Goal: Transaction & Acquisition: Book appointment/travel/reservation

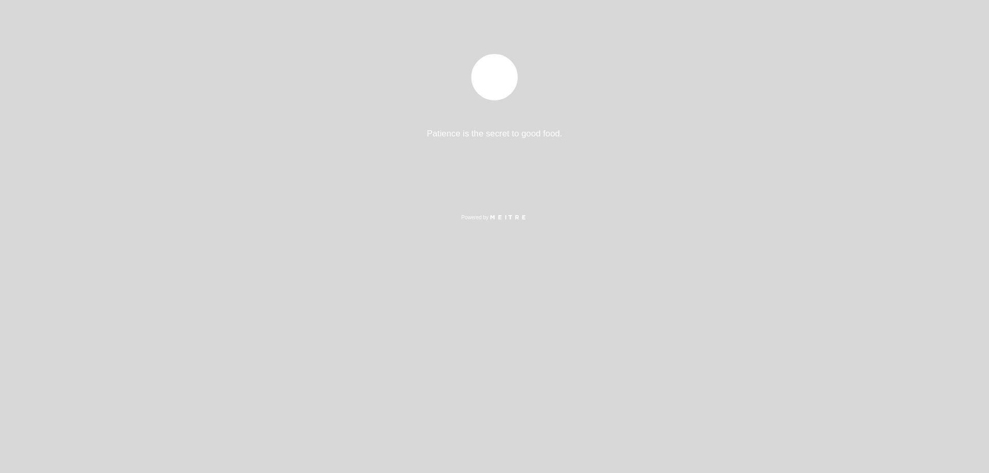
select select "pt"
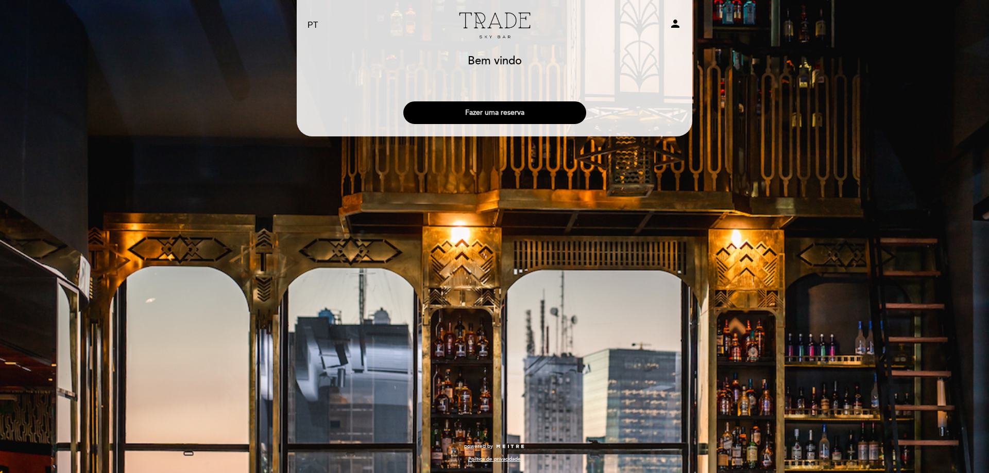
click at [517, 109] on button "Fazer uma reserva" at bounding box center [494, 112] width 183 height 23
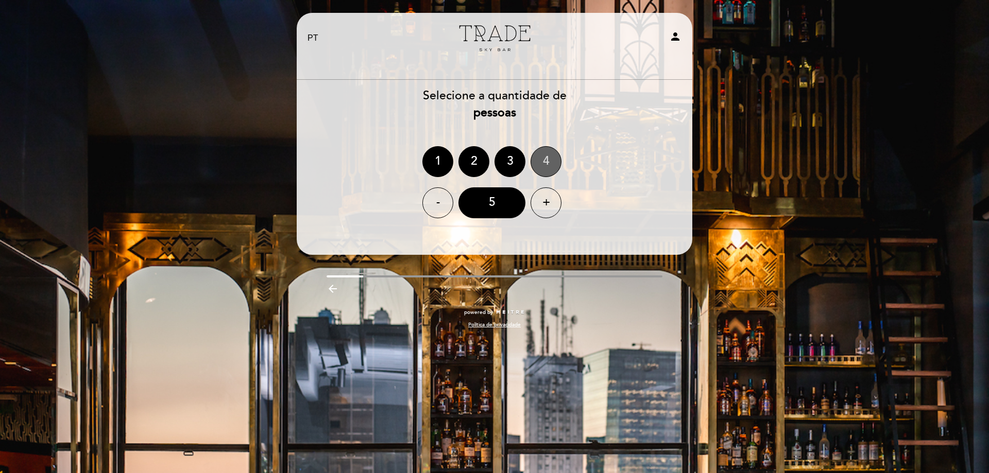
click at [545, 159] on div "4" at bounding box center [546, 161] width 31 height 31
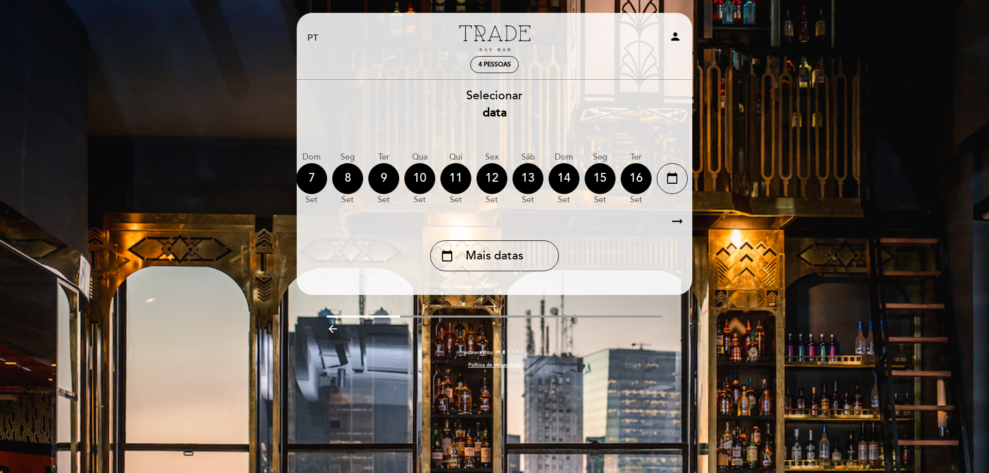
scroll to position [0, 303]
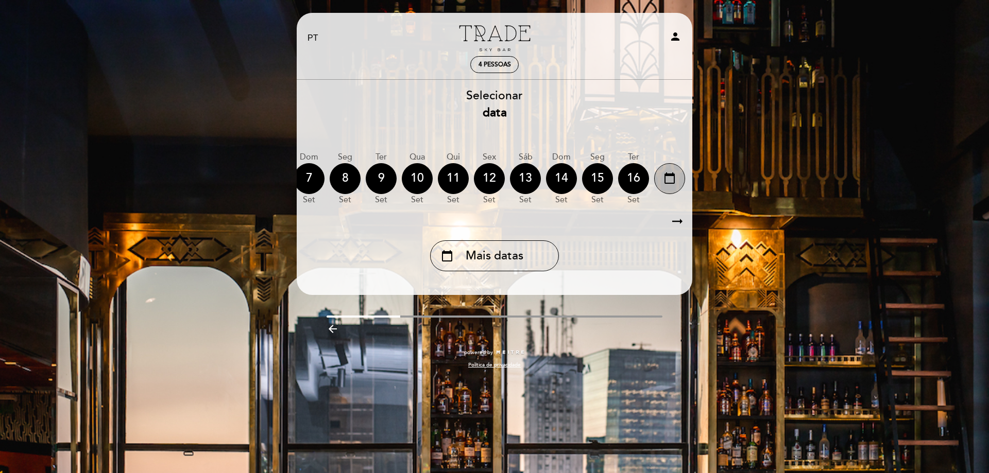
click at [671, 181] on icon "calendar_today" at bounding box center [670, 179] width 12 height 18
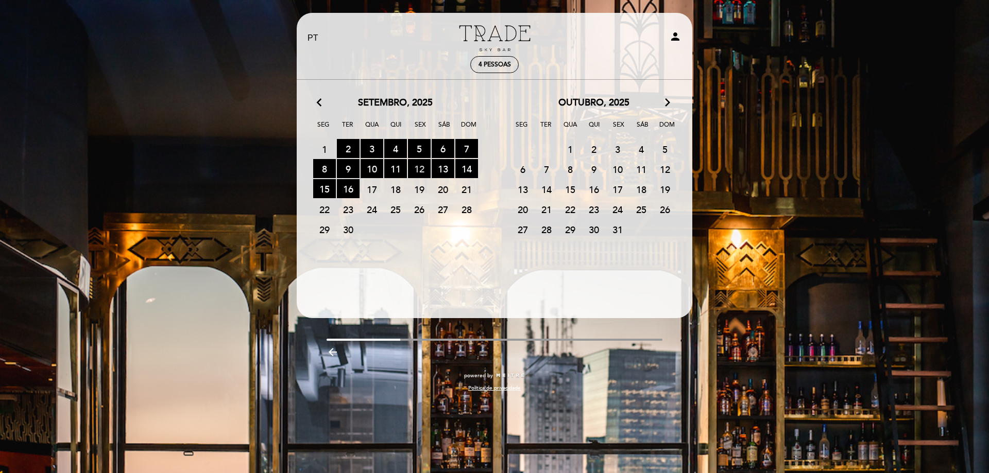
click at [418, 167] on span "12 RESERVAS DISPONÍVEIS" at bounding box center [419, 168] width 23 height 19
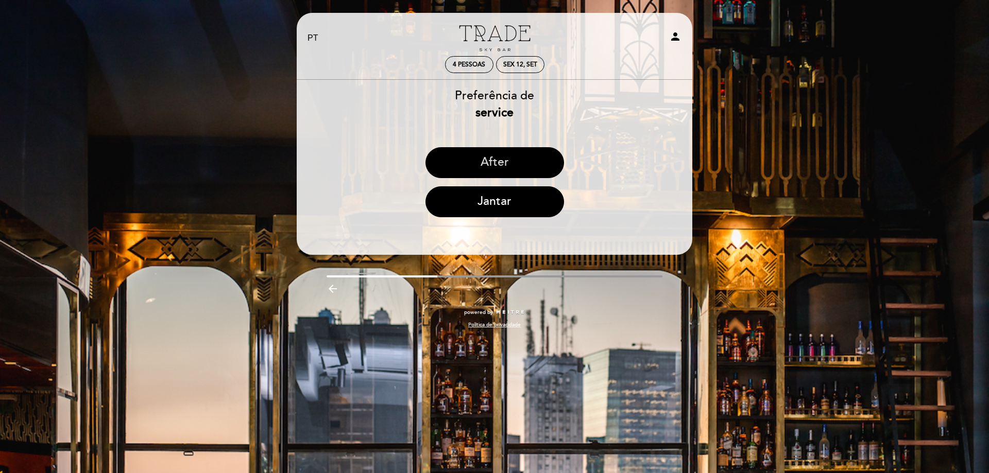
click at [527, 160] on button "After" at bounding box center [495, 162] width 139 height 31
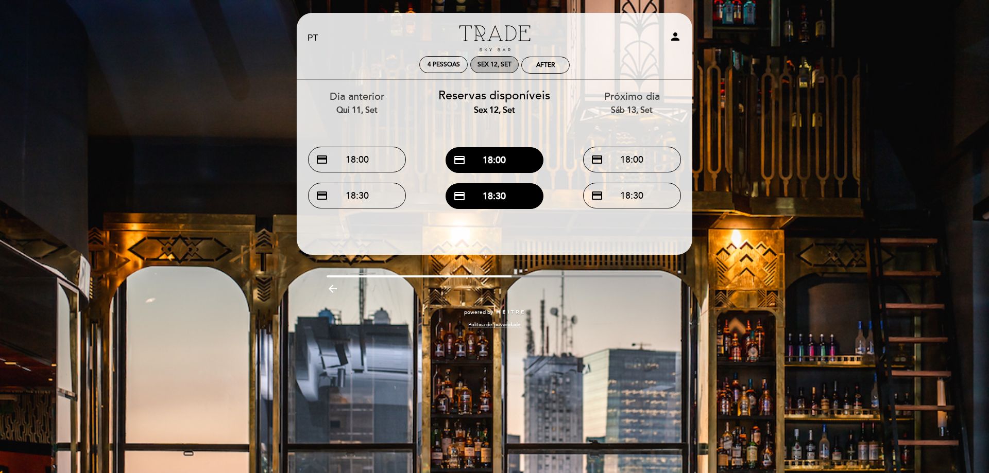
click at [492, 64] on div "Sex 12, set" at bounding box center [495, 65] width 34 height 8
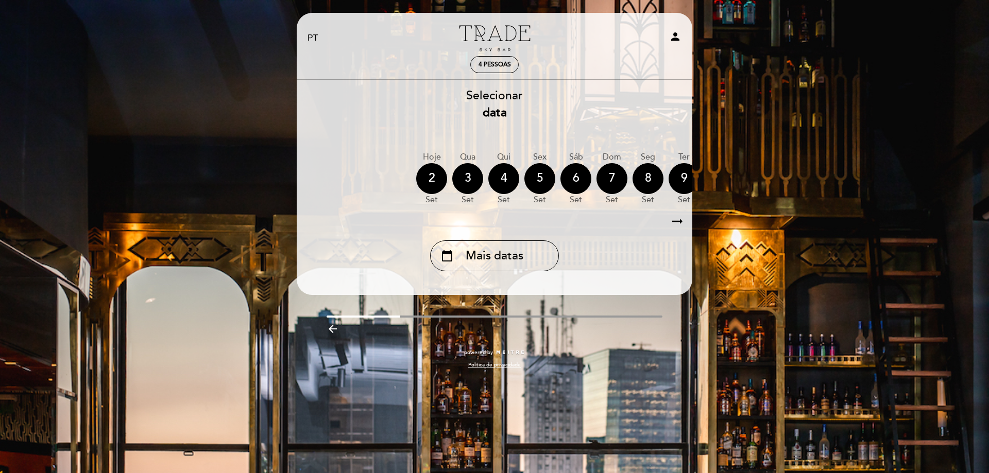
drag, startPoint x: 589, startPoint y: 177, endPoint x: 577, endPoint y: 274, distance: 97.6
click at [517, 260] on div "Selecionar data [GEOGRAPHIC_DATA] [DATE] [DATE] [DATE] [DATE] [DATE] [DATE] [DA…" at bounding box center [494, 180] width 397 height 184
click at [681, 218] on icon "arrow_right_alt" at bounding box center [677, 222] width 15 height 22
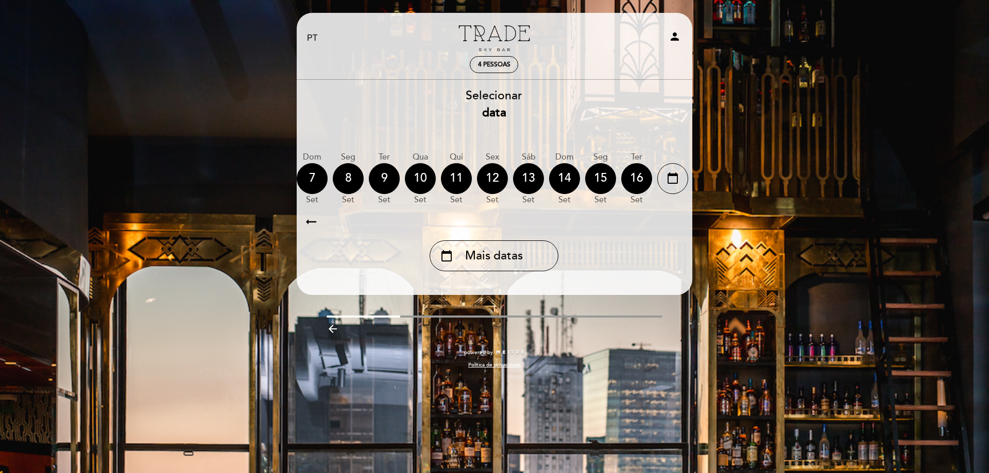
scroll to position [0, 300]
click at [492, 177] on div "12" at bounding box center [491, 178] width 31 height 31
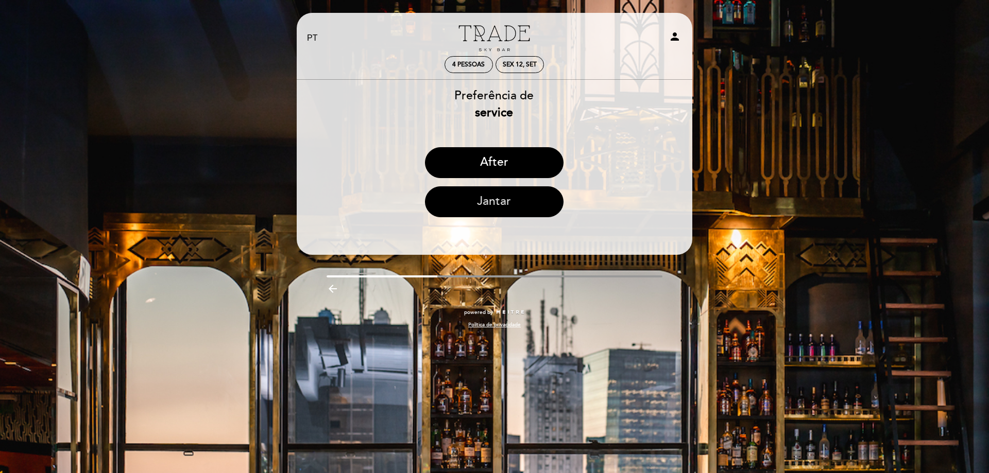
click at [498, 209] on button "Jantar" at bounding box center [494, 202] width 139 height 31
